Goal: Find specific page/section: Find specific page/section

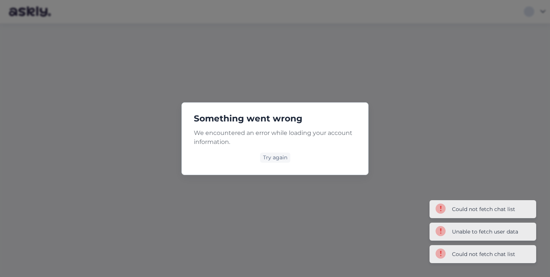
click at [275, 159] on div "Try again" at bounding box center [275, 157] width 30 height 10
click at [293, 162] on div "Try again" at bounding box center [275, 157] width 162 height 10
click at [283, 161] on div "Try again" at bounding box center [275, 157] width 30 height 10
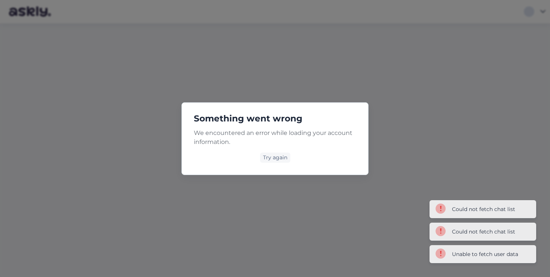
click at [283, 161] on div "Try again" at bounding box center [275, 157] width 30 height 10
click at [491, 228] on div "Something went wrong We encountered an error while loading your account informa…" at bounding box center [275, 138] width 550 height 277
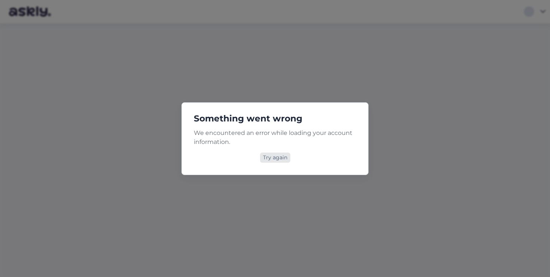
click at [277, 159] on div "Try again" at bounding box center [275, 157] width 30 height 10
click at [277, 152] on div "Try again" at bounding box center [275, 157] width 30 height 10
